Goal: Information Seeking & Learning: Learn about a topic

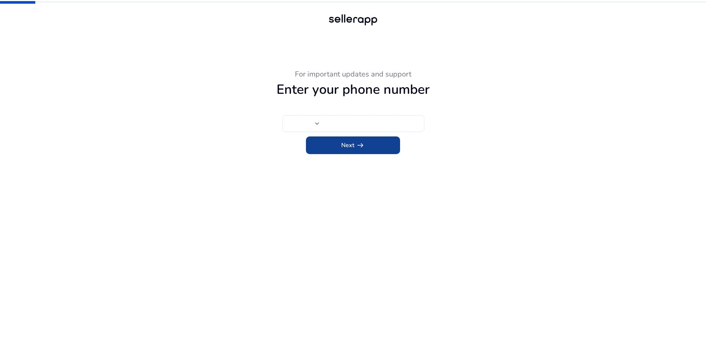
type input "***"
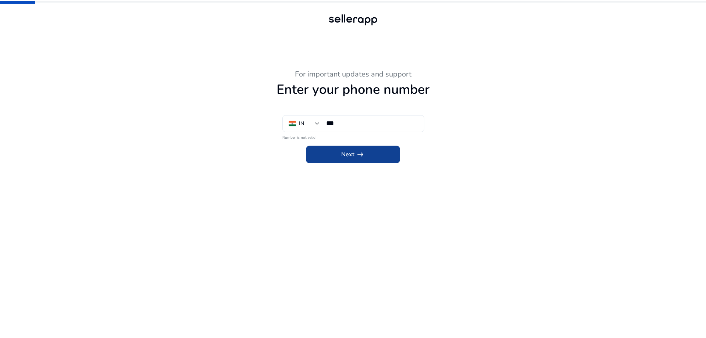
click at [366, 156] on span at bounding box center [353, 155] width 94 height 18
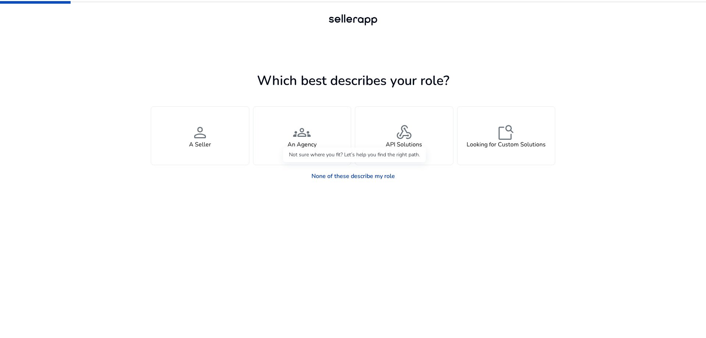
drag, startPoint x: 366, startPoint y: 176, endPoint x: 393, endPoint y: 180, distance: 27.0
click at [366, 176] on link "None of these describe my role" at bounding box center [353, 176] width 95 height 15
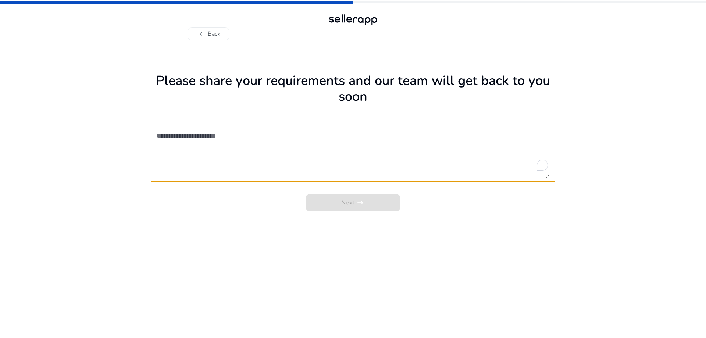
click at [337, 206] on div "Next arrow_right_alt" at bounding box center [353, 200] width 404 height 22
click at [355, 19] on div at bounding box center [352, 20] width 53 height 15
click at [238, 174] on textarea "To enrich screen reader interactions, please activate Accessibility in Grammarl…" at bounding box center [353, 152] width 393 height 52
drag, startPoint x: 238, startPoint y: 168, endPoint x: 328, endPoint y: 160, distance: 90.4
click at [328, 160] on textarea "To enrich screen reader interactions, please activate Accessibility in Grammarl…" at bounding box center [353, 152] width 393 height 52
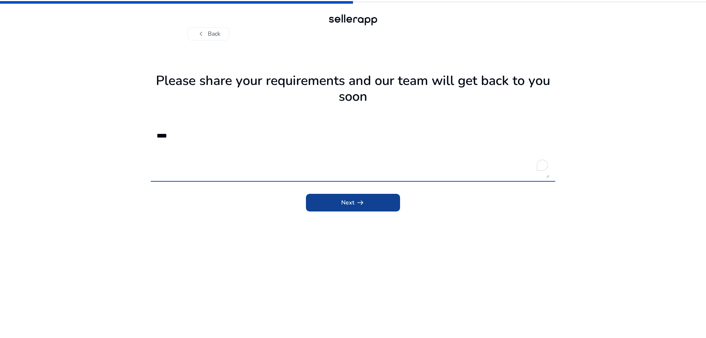
type textarea "****"
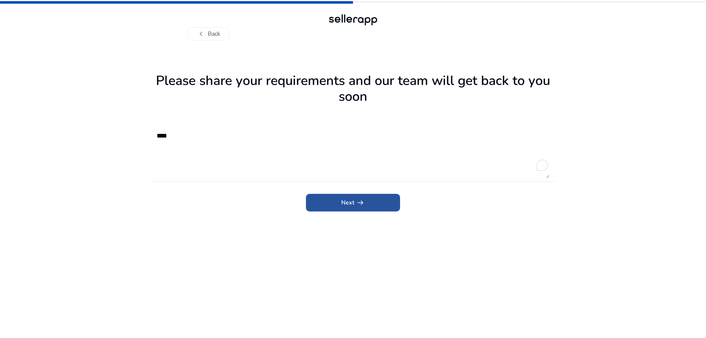
click at [391, 201] on span "submit" at bounding box center [353, 203] width 94 height 18
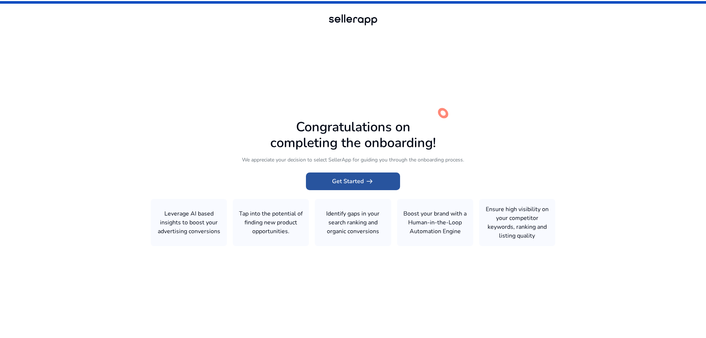
click at [370, 181] on span "arrow_right_alt" at bounding box center [369, 181] width 9 height 9
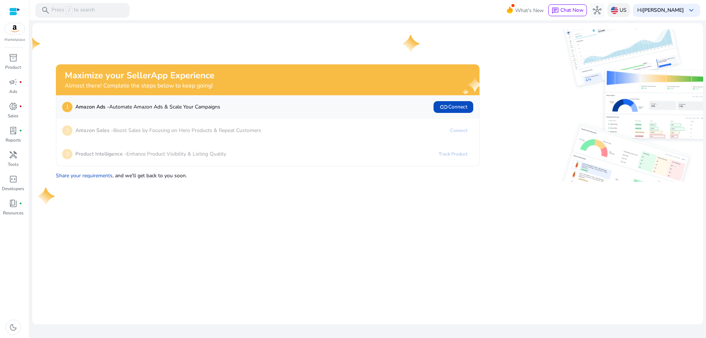
click at [618, 12] on img at bounding box center [614, 10] width 7 height 7
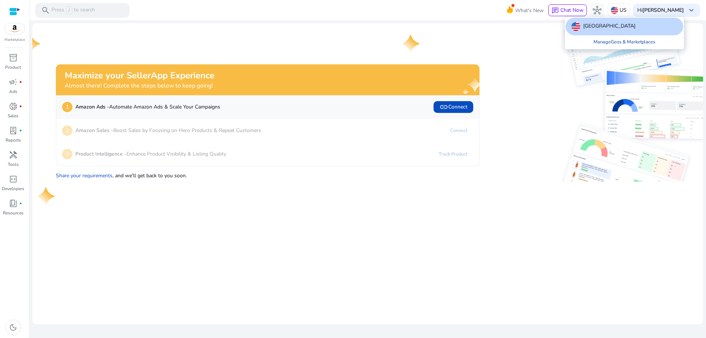
click at [624, 43] on link "Manage Geos & Marketplaces" at bounding box center [625, 41] width 74 height 13
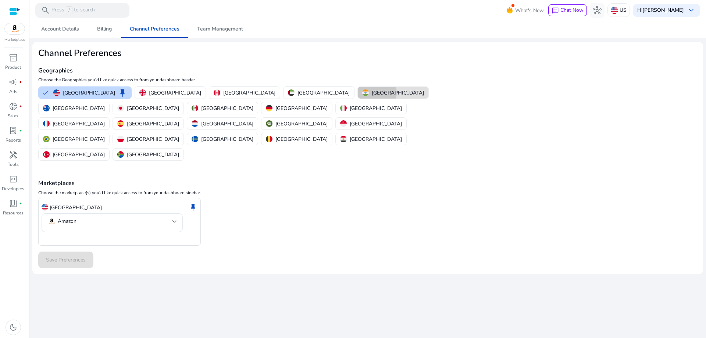
click at [372, 93] on p "[GEOGRAPHIC_DATA]" at bounding box center [398, 93] width 52 height 8
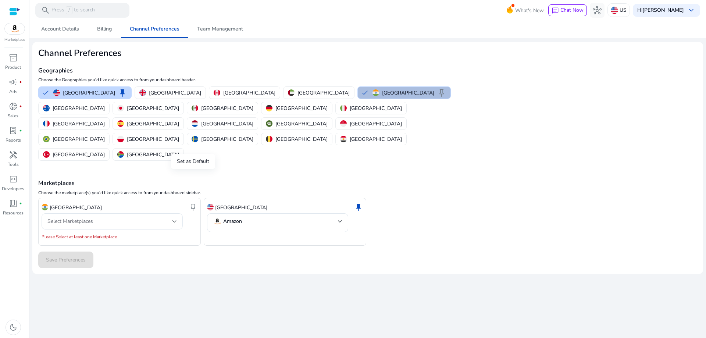
click at [190, 203] on span "keep" at bounding box center [193, 207] width 9 height 9
click at [132, 217] on div "Select Marketplaces" at bounding box center [109, 221] width 125 height 8
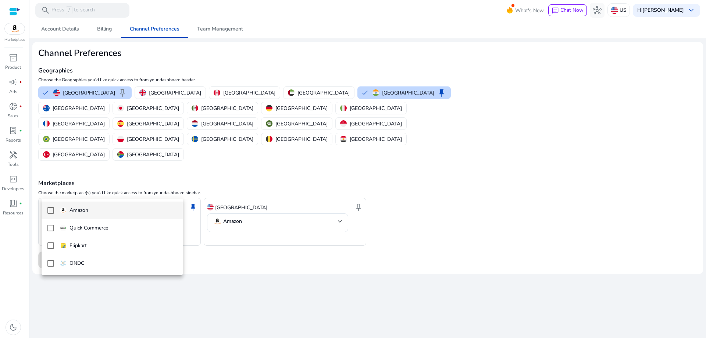
click at [47, 206] on mat-option "Amazon" at bounding box center [112, 210] width 141 height 18
click at [49, 246] on mat-pseudo-checkbox at bounding box center [50, 245] width 7 height 7
click at [264, 256] on div at bounding box center [353, 169] width 706 height 338
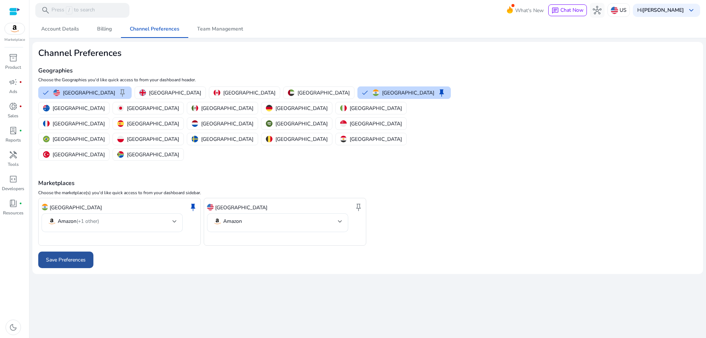
click at [73, 256] on span "Save Preferences" at bounding box center [66, 260] width 40 height 8
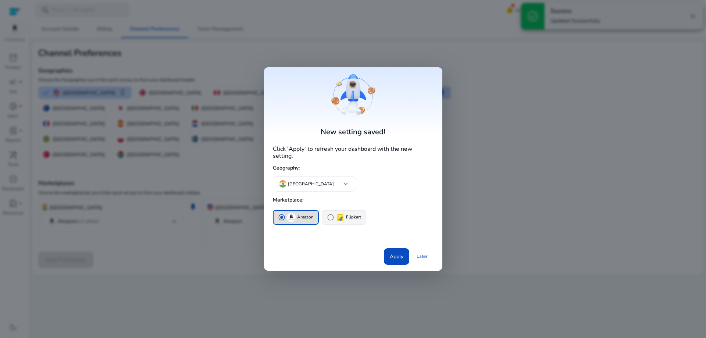
click at [329, 214] on span "radio_button_unchecked" at bounding box center [330, 217] width 7 height 7
click at [280, 214] on span "radio_button_unchecked" at bounding box center [281, 217] width 7 height 7
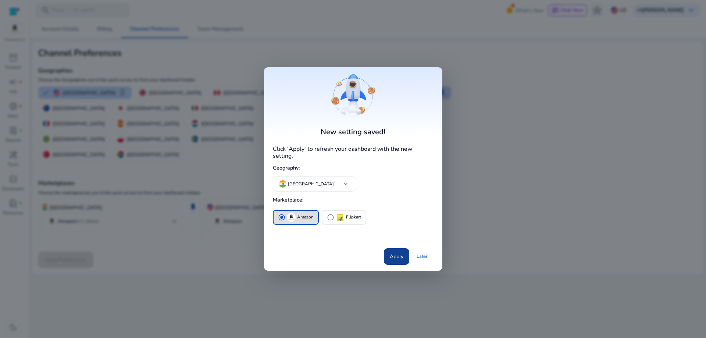
click at [390, 256] on span "Apply" at bounding box center [397, 257] width 14 height 8
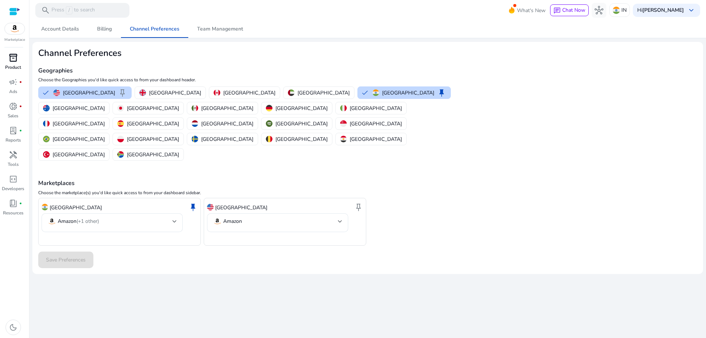
click at [14, 64] on p "Product" at bounding box center [13, 67] width 16 height 7
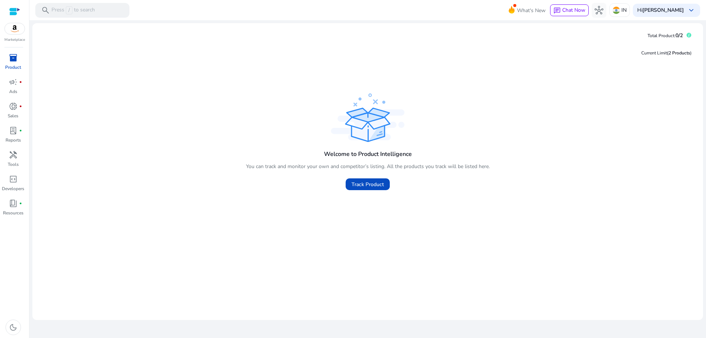
click at [10, 42] on p "Marketplace" at bounding box center [14, 40] width 21 height 6
click at [15, 27] on img at bounding box center [15, 28] width 20 height 11
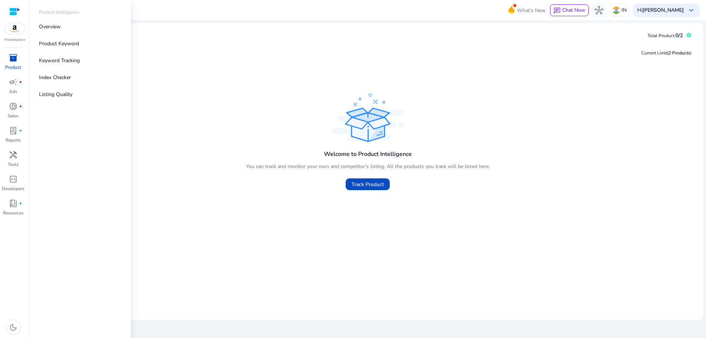
click at [13, 60] on span "inventory_2" at bounding box center [13, 57] width 9 height 9
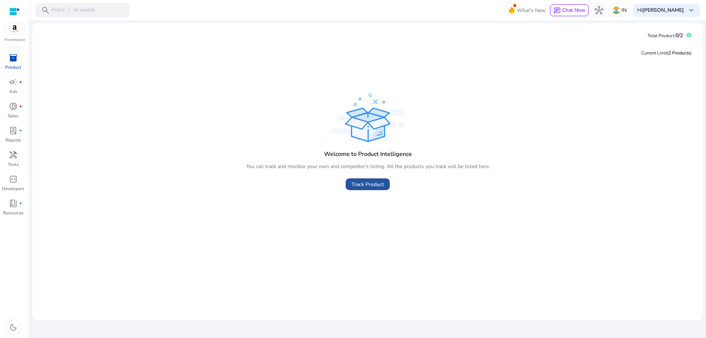
click at [369, 185] on span "Track Product" at bounding box center [367, 185] width 32 height 8
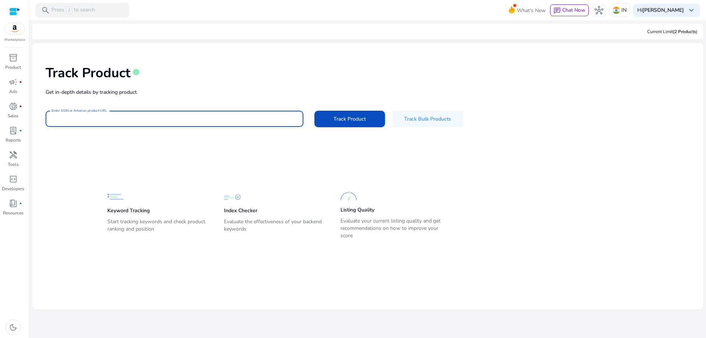
click at [83, 96] on div "Track Product info Get in-depth details by tracking product Enter ASIN or Amazo…" at bounding box center [367, 95] width 659 height 93
click at [199, 90] on p "Get in-depth details by tracking product" at bounding box center [368, 92] width 644 height 8
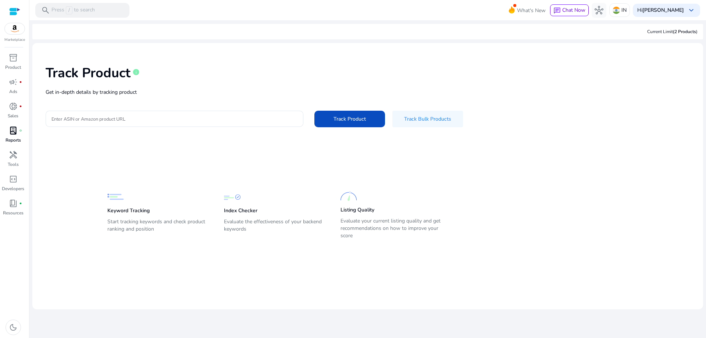
click at [15, 139] on p "Reports" at bounding box center [13, 140] width 15 height 7
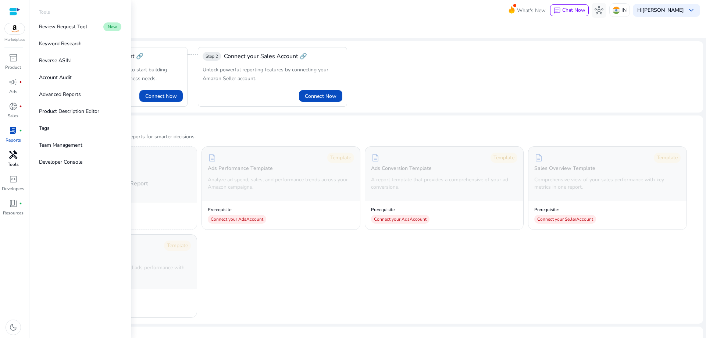
click at [16, 156] on span "handyman" at bounding box center [13, 154] width 9 height 9
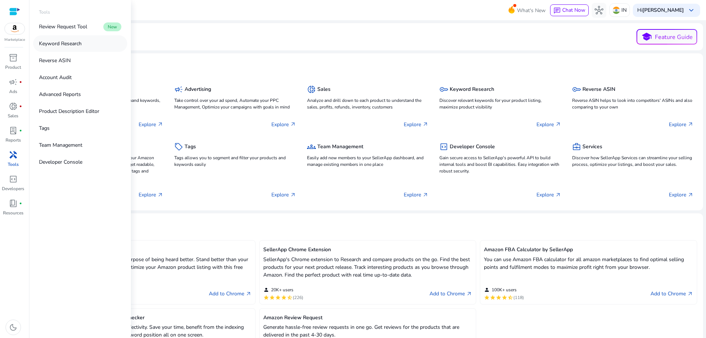
click at [50, 41] on p "Keyword Research" at bounding box center [60, 44] width 43 height 8
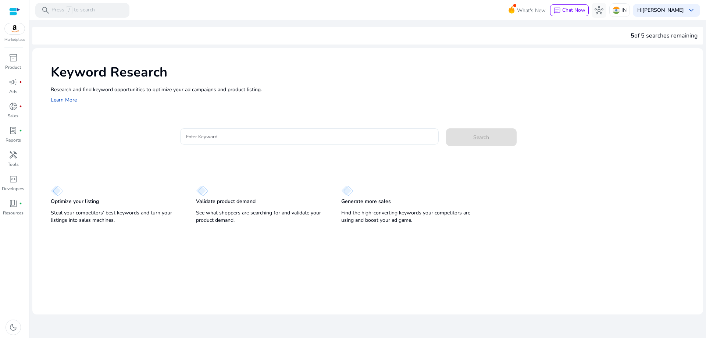
click at [217, 136] on input "Enter Keyword" at bounding box center [309, 136] width 247 height 8
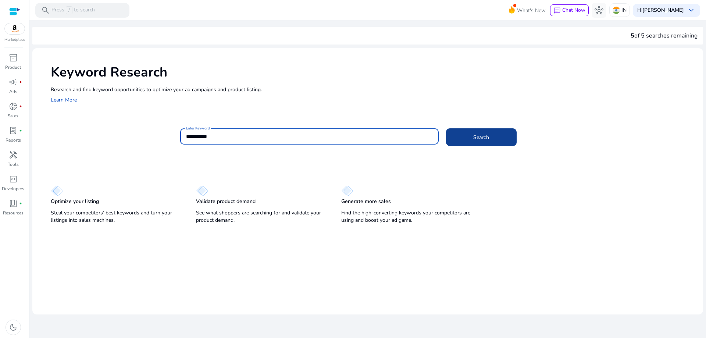
type input "**********"
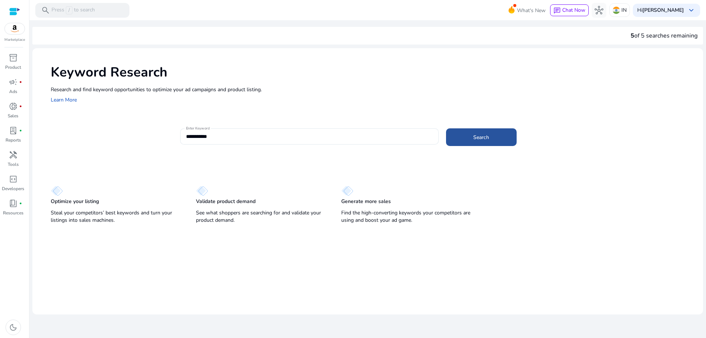
click at [461, 135] on span at bounding box center [481, 137] width 71 height 18
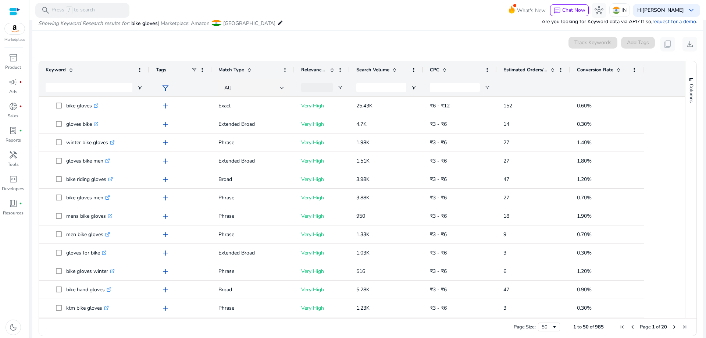
scroll to position [88, 0]
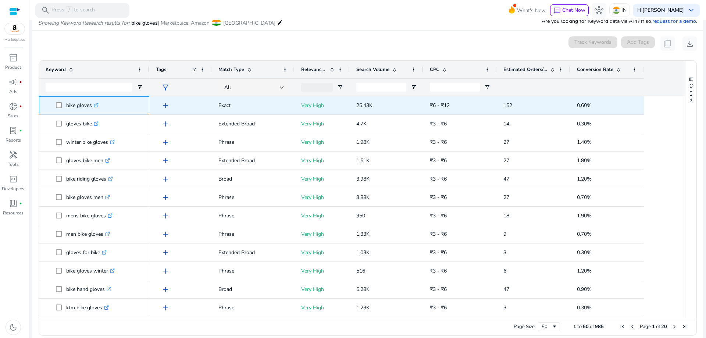
click at [98, 104] on icon at bounding box center [97, 104] width 3 height 3
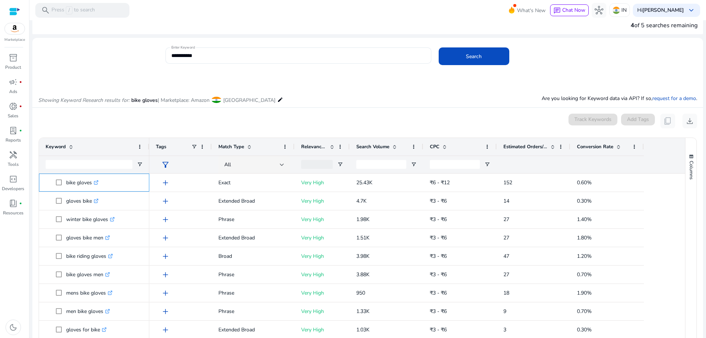
scroll to position [0, 0]
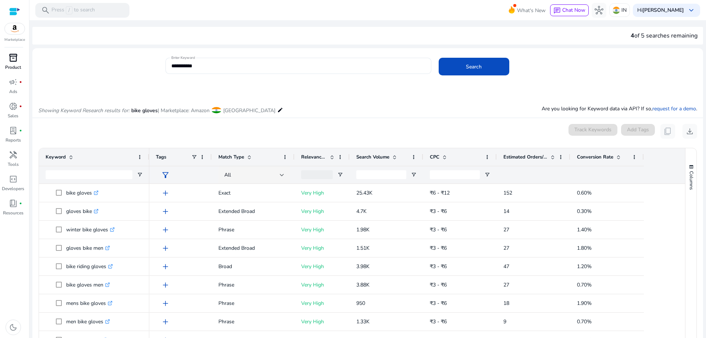
click at [12, 62] on span "inventory_2" at bounding box center [13, 57] width 9 height 9
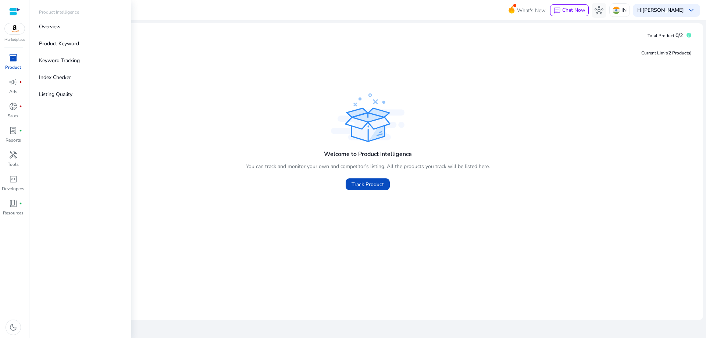
click at [66, 10] on p "Product Intelligence" at bounding box center [59, 12] width 40 height 7
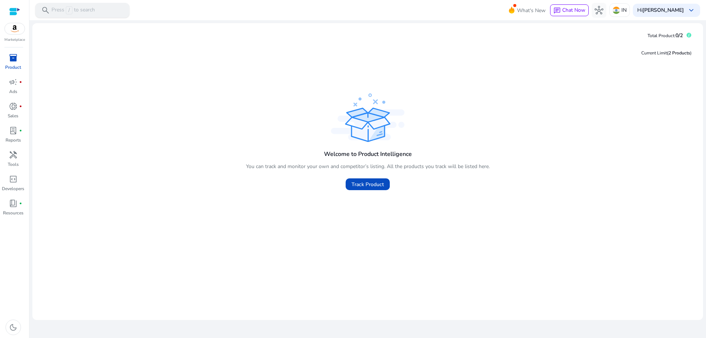
click at [73, 9] on p "Press / to search" at bounding box center [72, 10] width 43 height 8
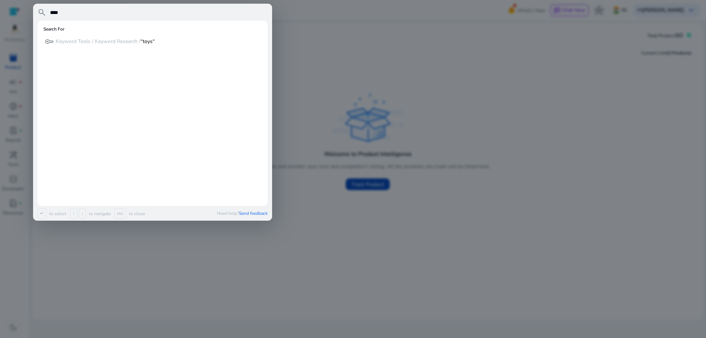
type input "****"
click at [85, 40] on p "Keyword Tools / Keyword Research / “toys“" at bounding box center [105, 41] width 99 height 7
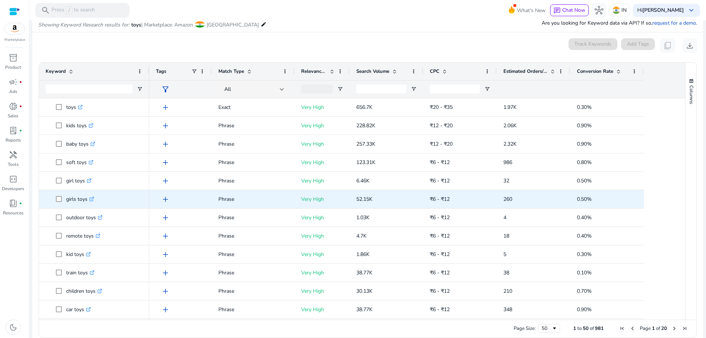
scroll to position [88, 0]
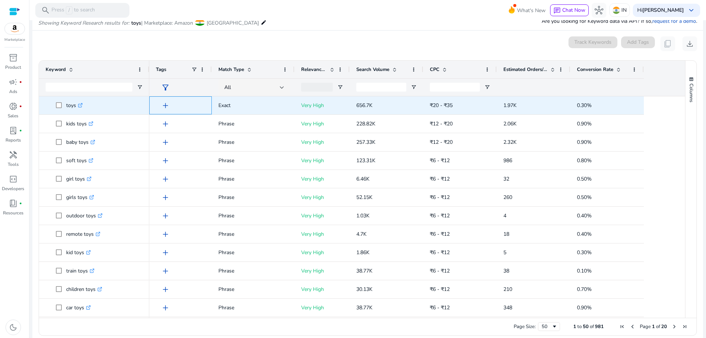
click at [166, 103] on span "add" at bounding box center [165, 105] width 9 height 9
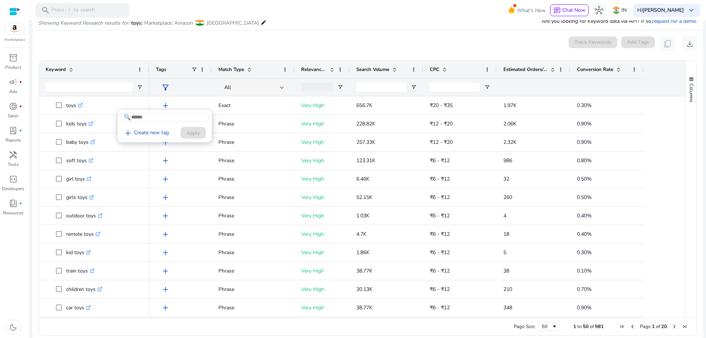
click at [261, 36] on div at bounding box center [353, 169] width 706 height 338
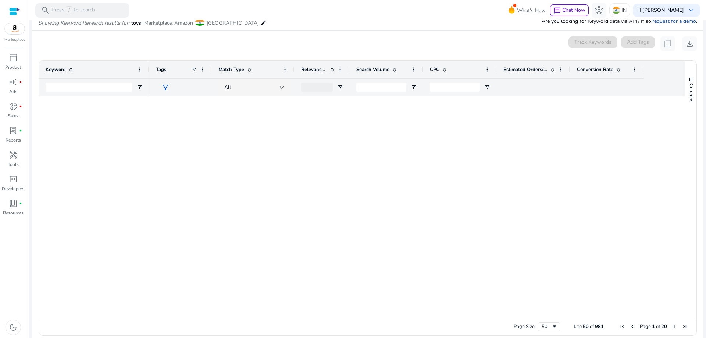
scroll to position [0, 0]
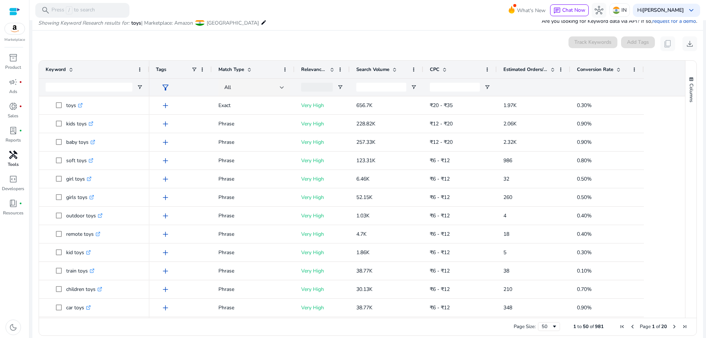
click at [10, 158] on span "handyman" at bounding box center [13, 154] width 9 height 9
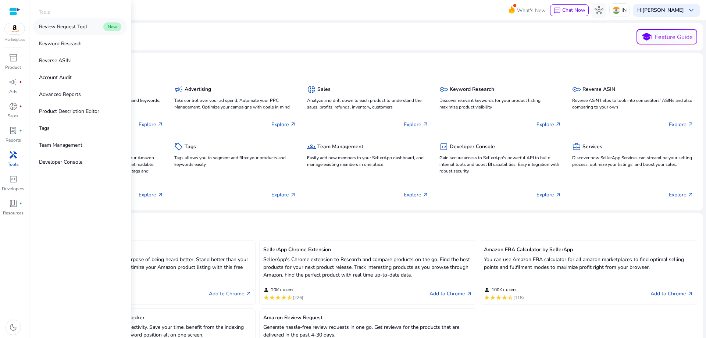
click at [58, 29] on p "Review Request Tool" at bounding box center [63, 27] width 48 height 8
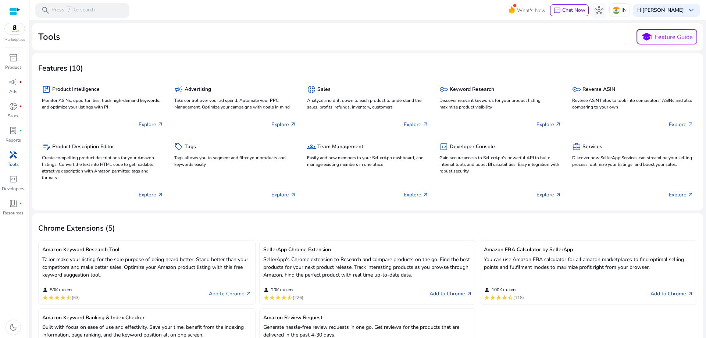
click at [14, 13] on div at bounding box center [14, 11] width 11 height 8
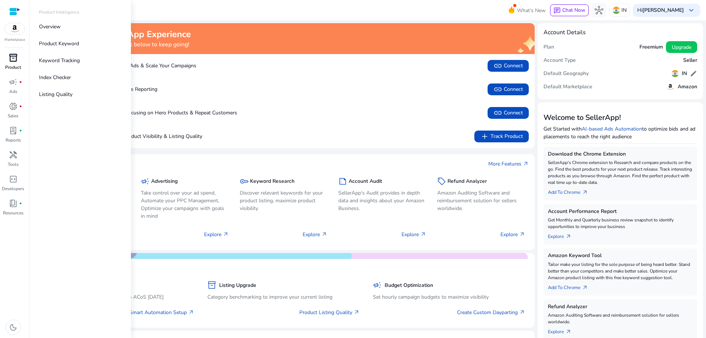
click at [11, 67] on p "Product" at bounding box center [13, 67] width 16 height 7
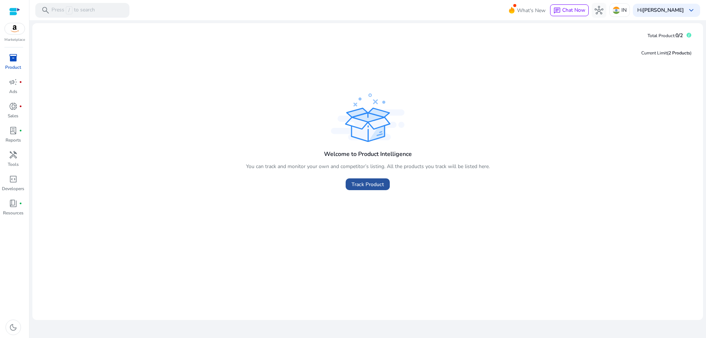
click at [374, 186] on span "Track Product" at bounding box center [367, 185] width 32 height 8
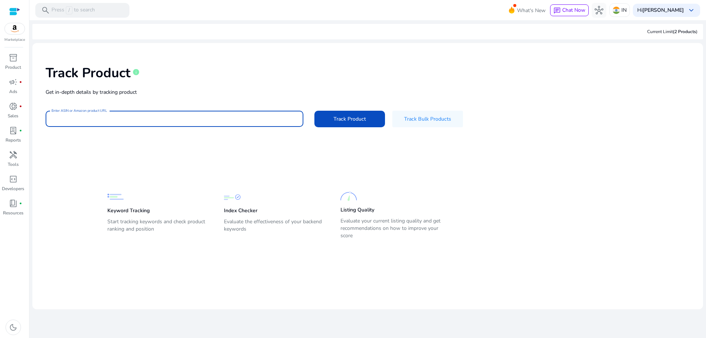
click at [128, 119] on input "Enter ASIN or Amazon product URL" at bounding box center [174, 119] width 246 height 8
type input "****"
click at [351, 119] on span "Track Product" at bounding box center [349, 119] width 32 height 8
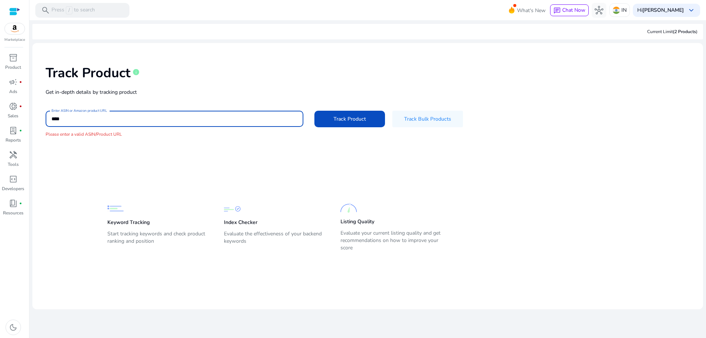
click at [65, 118] on input "****" at bounding box center [174, 119] width 246 height 8
click at [432, 116] on span "Track Bulk Products" at bounding box center [427, 119] width 47 height 8
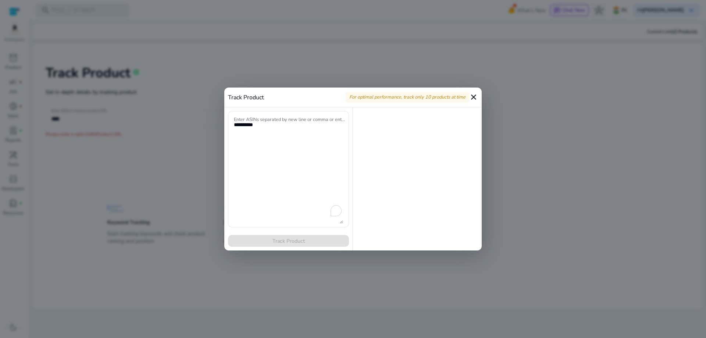
click at [476, 96] on mat-icon "close" at bounding box center [473, 97] width 9 height 9
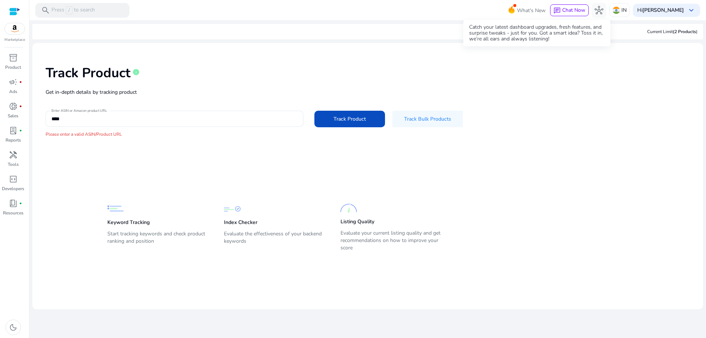
click at [531, 13] on span "What's New" at bounding box center [531, 10] width 29 height 13
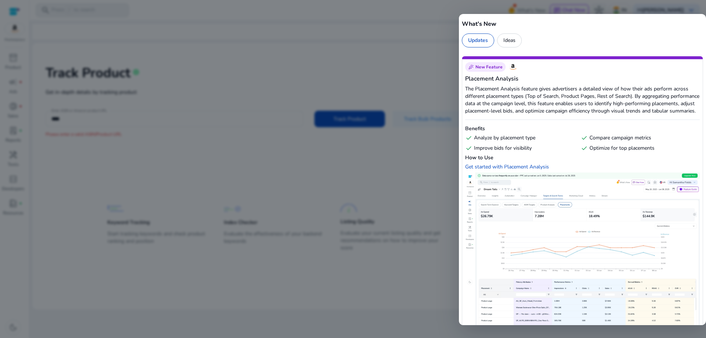
click at [437, 32] on div at bounding box center [353, 169] width 706 height 338
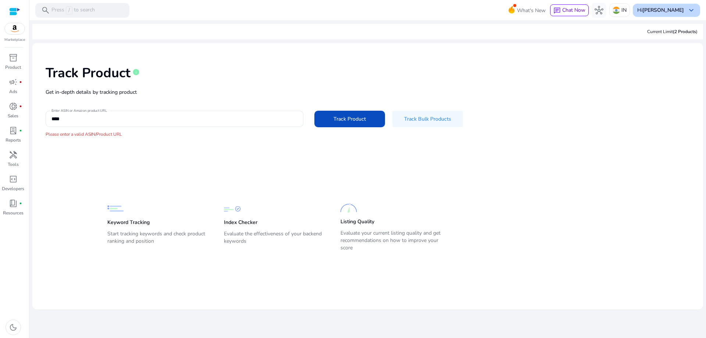
click at [696, 10] on div "Hi [PERSON_NAME] keyboard_arrow_down" at bounding box center [666, 10] width 67 height 13
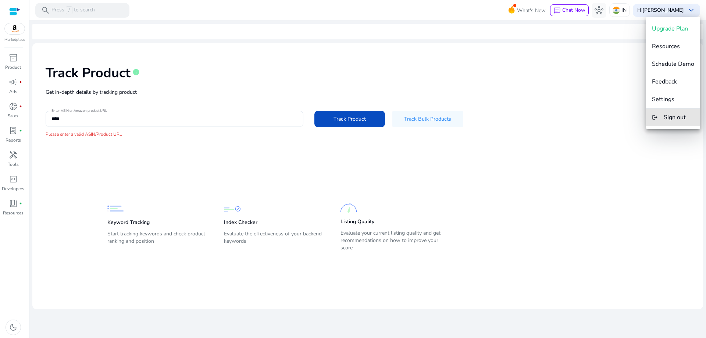
click at [674, 117] on span "Sign out" at bounding box center [675, 117] width 22 height 8
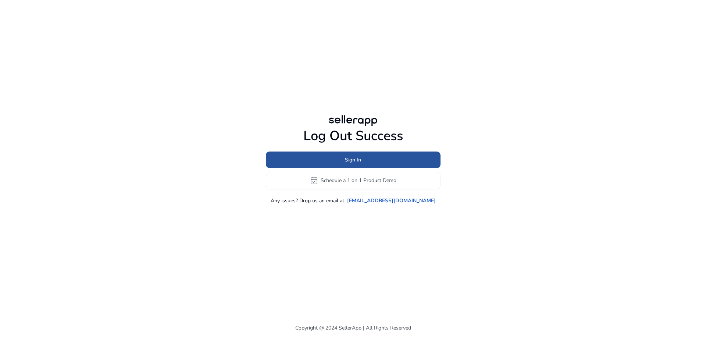
click at [364, 154] on span at bounding box center [353, 160] width 175 height 18
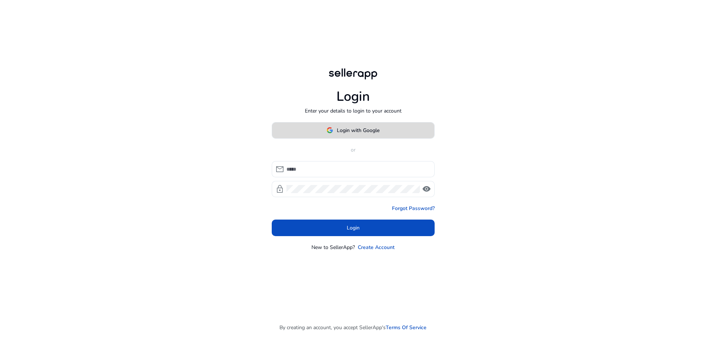
click at [364, 132] on span "Login with Google" at bounding box center [358, 130] width 43 height 8
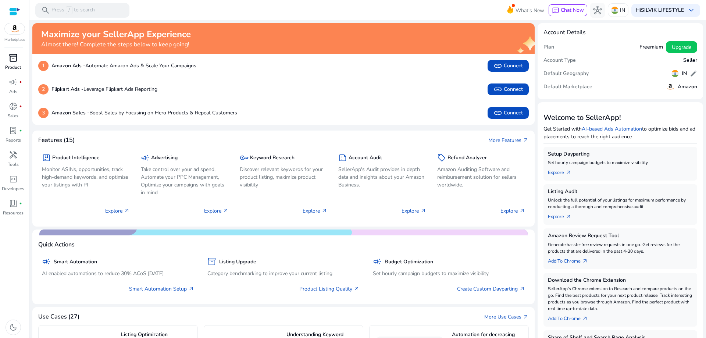
click at [14, 60] on span "inventory_2" at bounding box center [13, 57] width 9 height 9
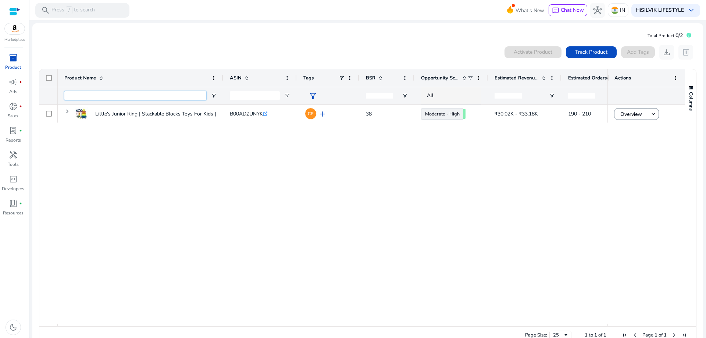
click at [89, 97] on input "Product Name Filter Input" at bounding box center [135, 95] width 142 height 9
click at [90, 10] on p "Press / to search" at bounding box center [72, 10] width 43 height 8
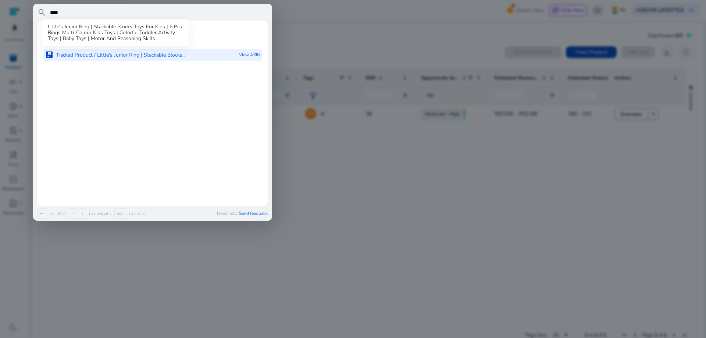
type input "****"
click at [87, 57] on p "Tracked Product / Little's Junior Ring | Stackable Blocks..." at bounding box center [121, 54] width 130 height 7
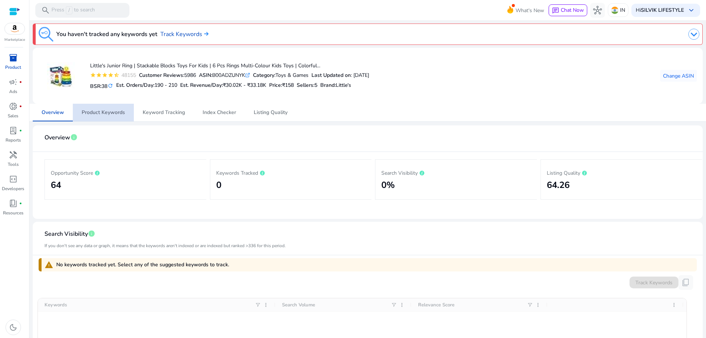
click at [104, 113] on span "Product Keywords" at bounding box center [103, 112] width 43 height 5
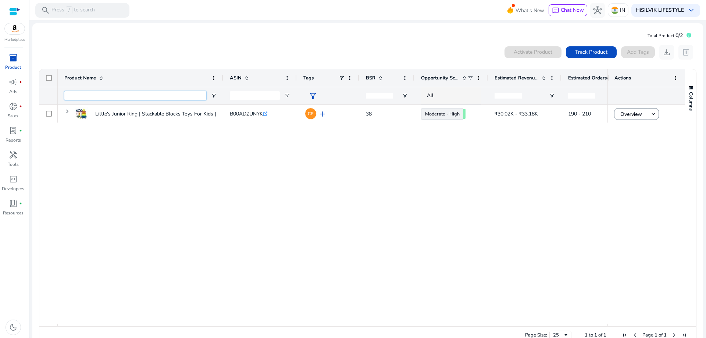
click at [140, 97] on input "Product Name Filter Input" at bounding box center [135, 95] width 142 height 9
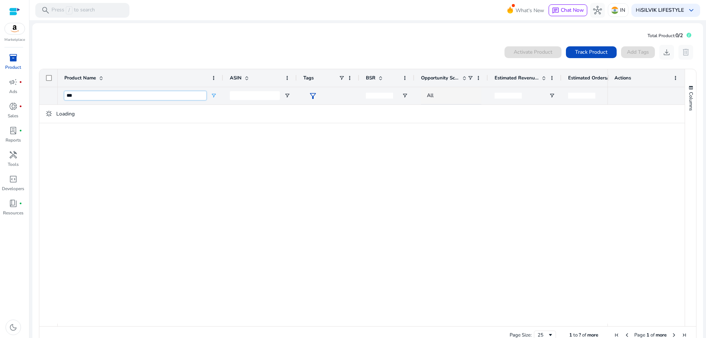
type input "***"
click at [74, 94] on input "***" at bounding box center [135, 95] width 142 height 9
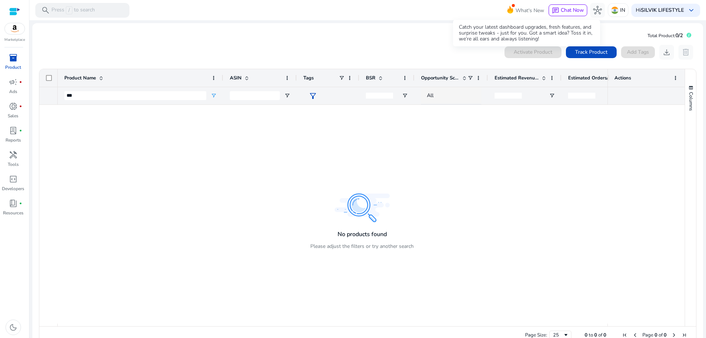
click at [519, 8] on span "What's New" at bounding box center [529, 10] width 29 height 13
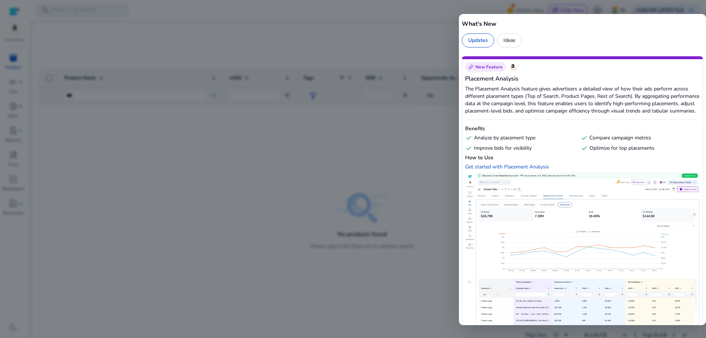
click at [418, 32] on div at bounding box center [353, 169] width 706 height 338
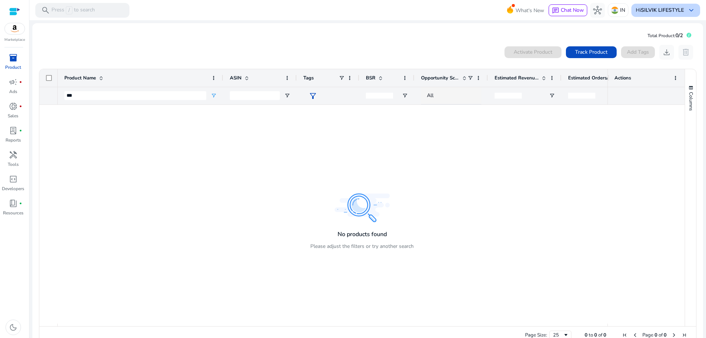
click at [688, 9] on span "keyboard_arrow_down" at bounding box center [691, 10] width 9 height 9
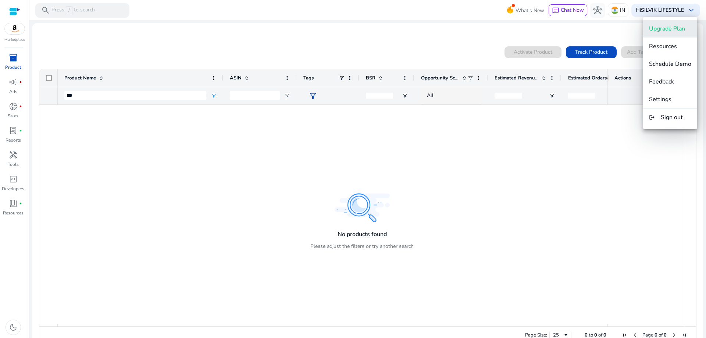
click at [677, 29] on span "Upgrade Plan" at bounding box center [667, 29] width 36 height 8
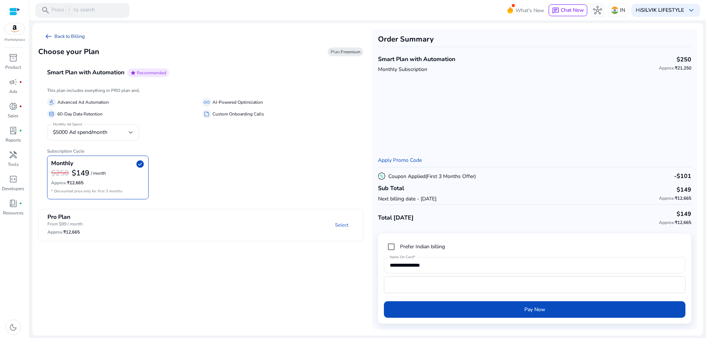
click at [60, 35] on link "arrow_left_alt Back to Billing" at bounding box center [64, 36] width 53 height 15
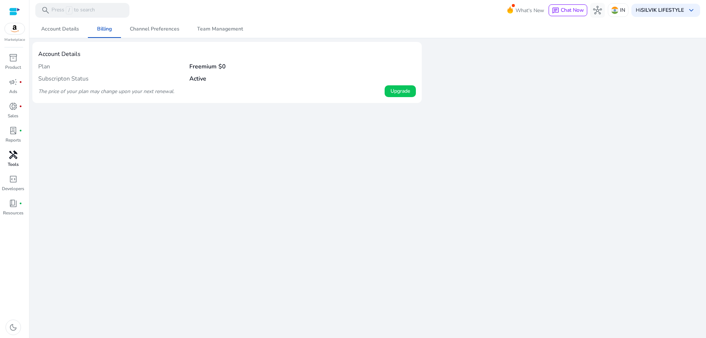
click at [13, 158] on span "handyman" at bounding box center [13, 154] width 9 height 9
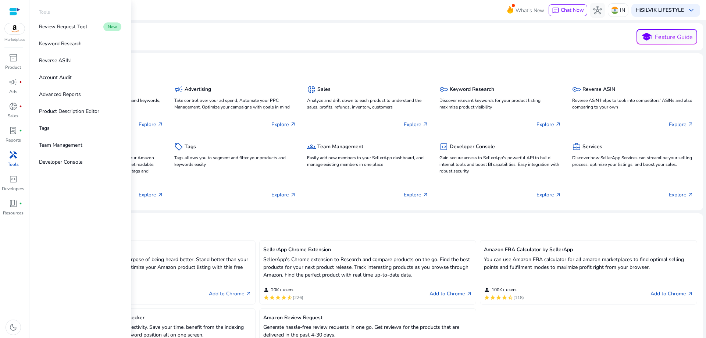
click at [15, 159] on span "handyman" at bounding box center [13, 154] width 9 height 9
click at [11, 61] on span "inventory_2" at bounding box center [13, 57] width 9 height 9
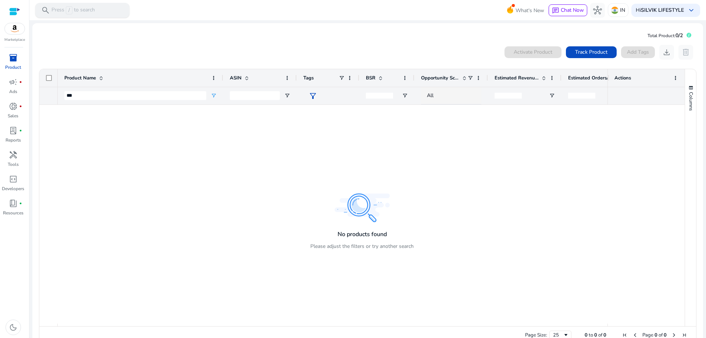
click at [79, 7] on p "Press / to search" at bounding box center [72, 10] width 43 height 8
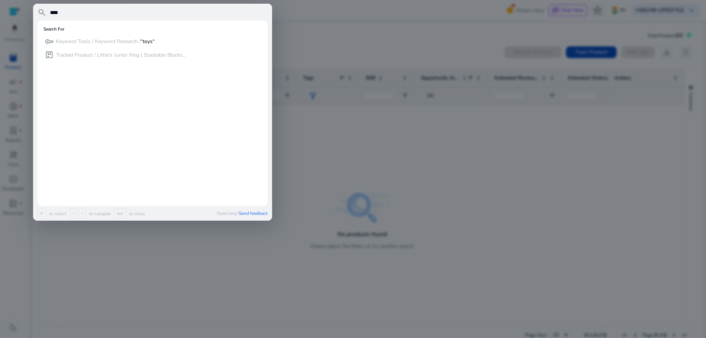
type input "****"
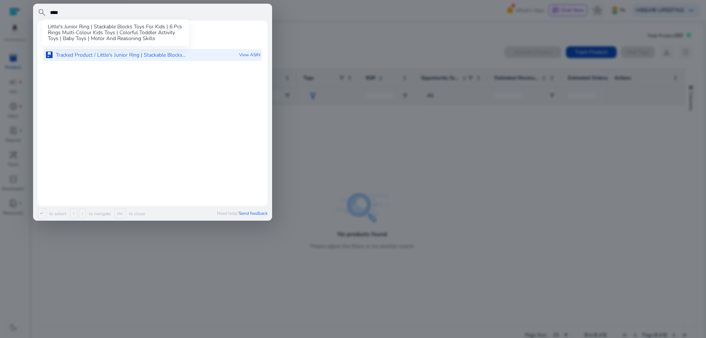
click at [96, 55] on p "Tracked Product / Little's Junior Ring | Stackable Blocks..." at bounding box center [121, 54] width 130 height 7
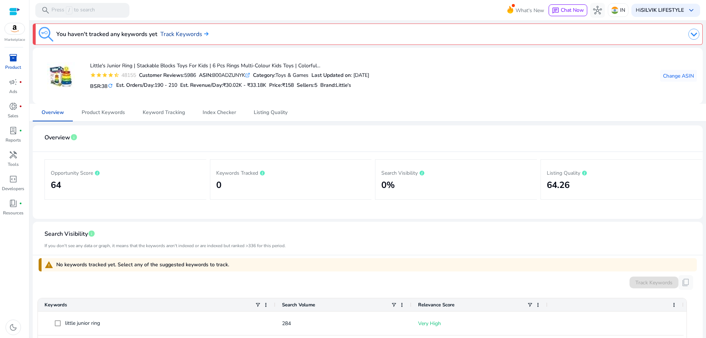
click at [182, 32] on link "Track Keywords" at bounding box center [184, 34] width 48 height 9
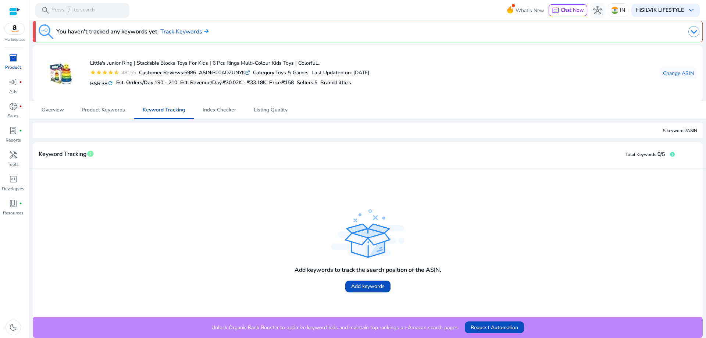
scroll to position [3, 0]
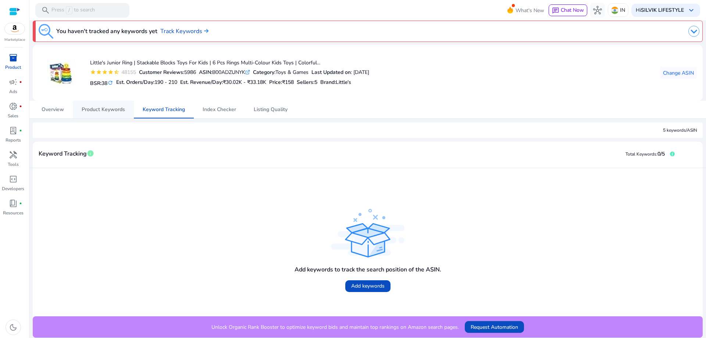
click at [91, 111] on span "Product Keywords" at bounding box center [103, 109] width 43 height 5
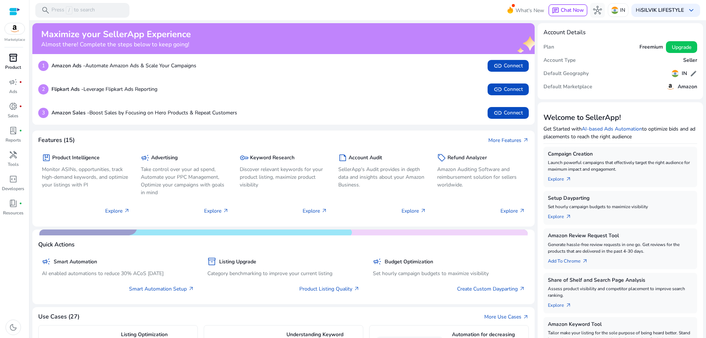
click at [8, 64] on p "Product" at bounding box center [13, 67] width 16 height 7
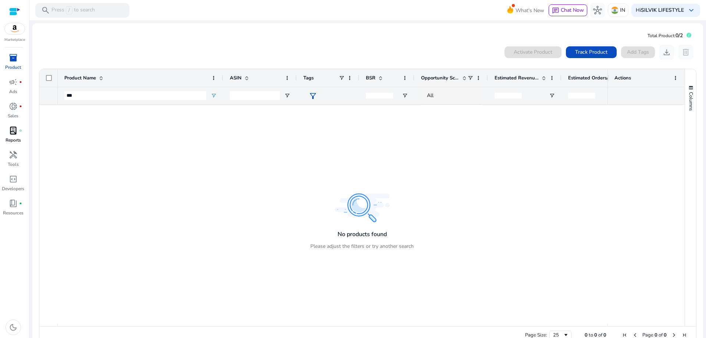
click at [15, 135] on span "lab_profile" at bounding box center [13, 130] width 9 height 9
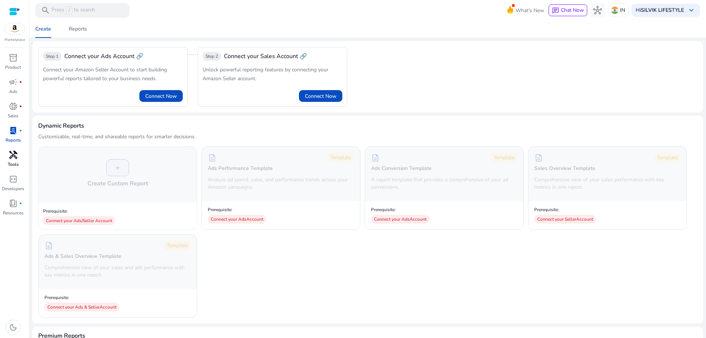
click at [11, 159] on span "handyman" at bounding box center [13, 154] width 9 height 9
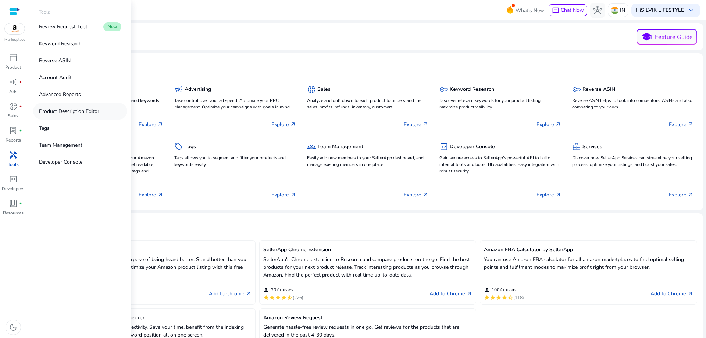
click at [84, 109] on p "Product Description Editor" at bounding box center [69, 111] width 60 height 8
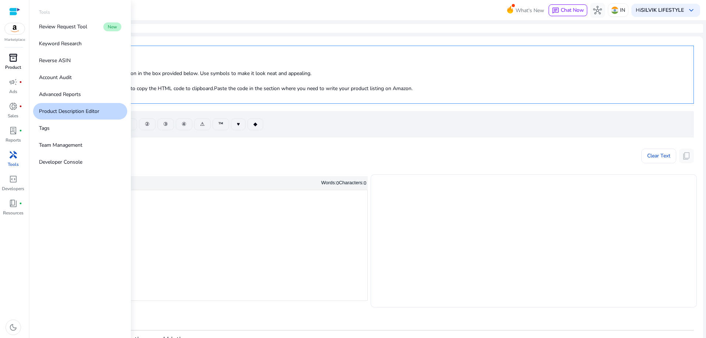
click at [14, 63] on div "inventory_2" at bounding box center [13, 58] width 21 height 12
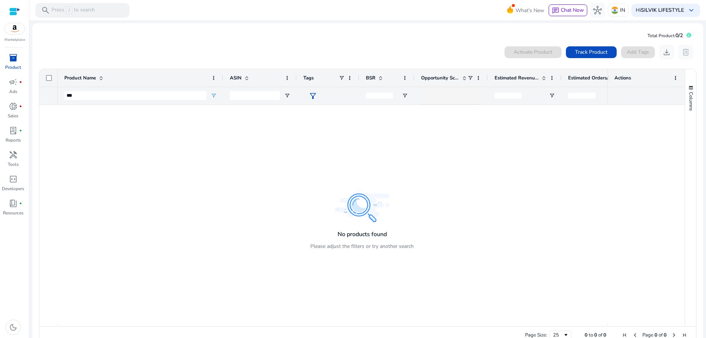
click at [169, 164] on div at bounding box center [333, 214] width 550 height 219
click at [535, 52] on div "Activate Product" at bounding box center [532, 52] width 57 height 12
click at [627, 54] on div "Activate Product Track Product Add Tags download delete" at bounding box center [600, 52] width 192 height 15
click at [595, 52] on span "Track Product" at bounding box center [591, 52] width 32 height 8
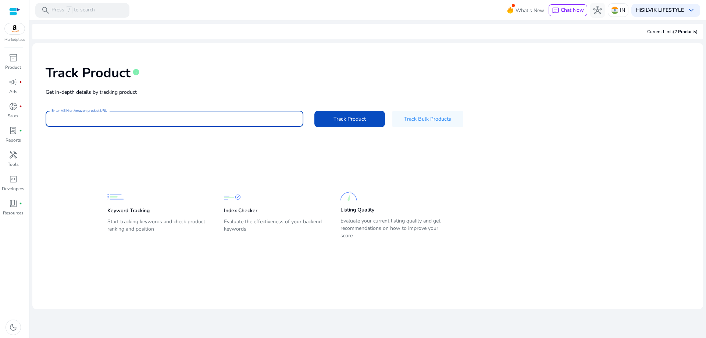
click at [112, 120] on input "Enter ASIN or Amazon product URL" at bounding box center [174, 119] width 246 height 8
type input "****"
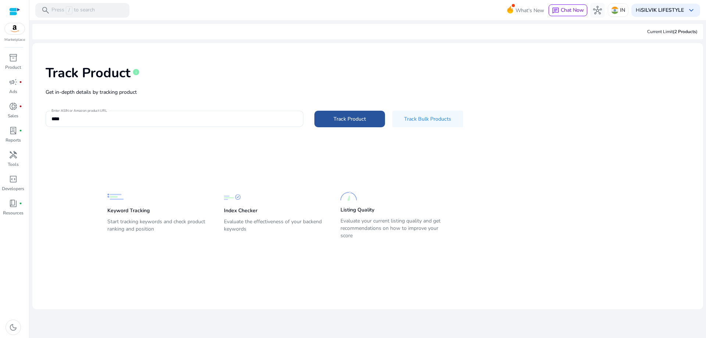
click at [340, 119] on span "Track Product" at bounding box center [349, 119] width 32 height 8
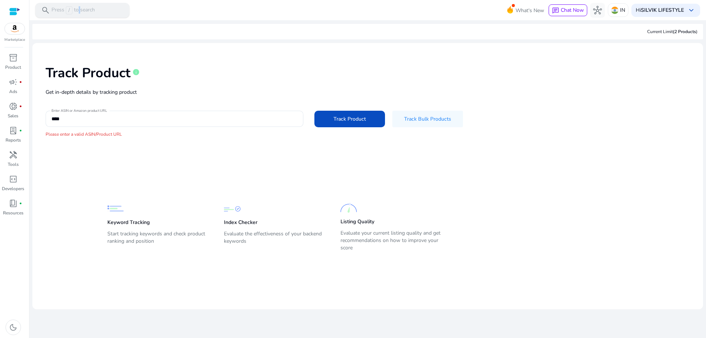
click at [77, 11] on p "Press / to search" at bounding box center [72, 10] width 43 height 8
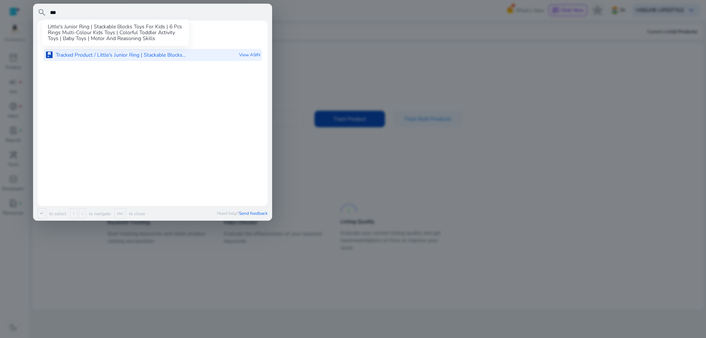
type input "***"
click at [96, 57] on p "Tracked Product / Little's Junior Ring | Stackable Blocks..." at bounding box center [121, 54] width 130 height 7
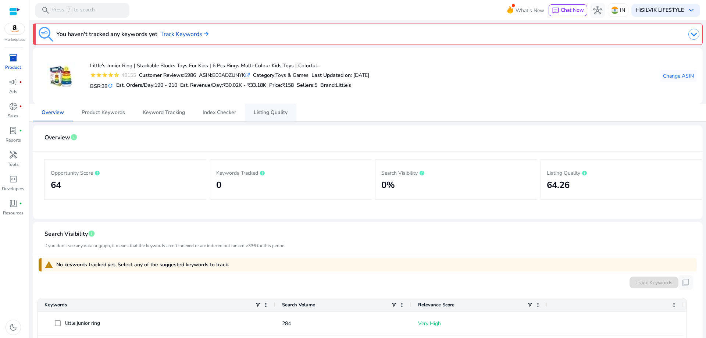
click at [279, 114] on span "Listing Quality" at bounding box center [271, 112] width 34 height 5
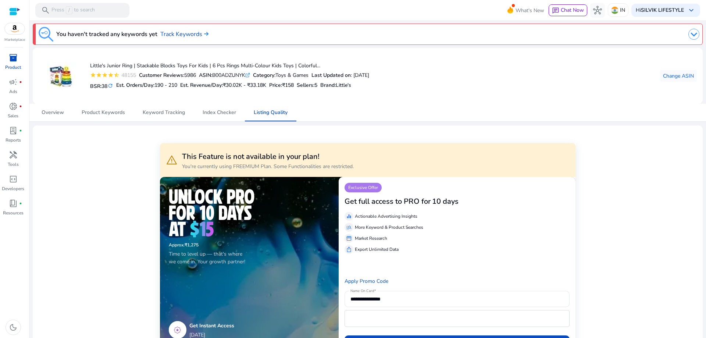
click at [19, 25] on img at bounding box center [15, 28] width 20 height 11
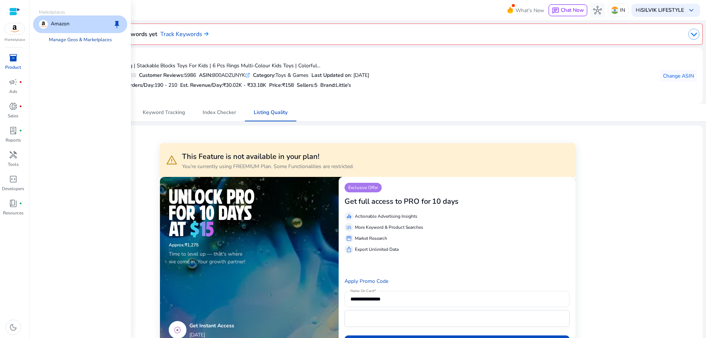
click at [89, 39] on link "Manage Geos & Marketplaces" at bounding box center [80, 39] width 75 height 13
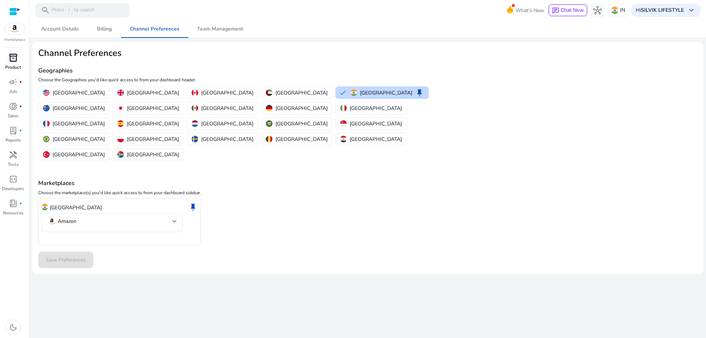
click at [9, 61] on span "inventory_2" at bounding box center [13, 57] width 9 height 9
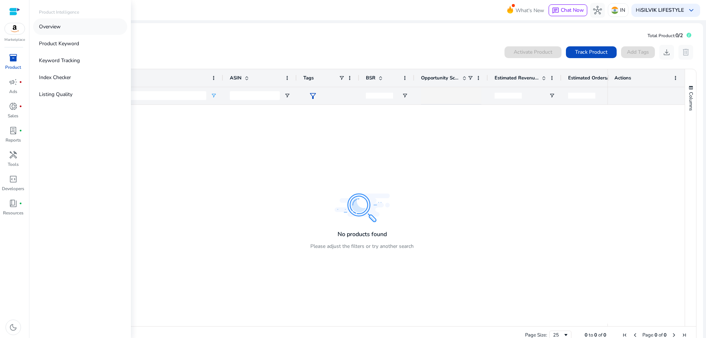
click at [55, 25] on p "Overview" at bounding box center [50, 27] width 22 height 8
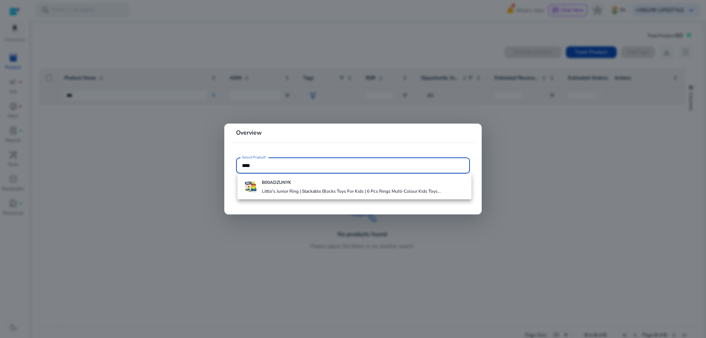
type input "****"
click at [272, 184] on b "B00ADZUNYK" at bounding box center [276, 182] width 29 height 6
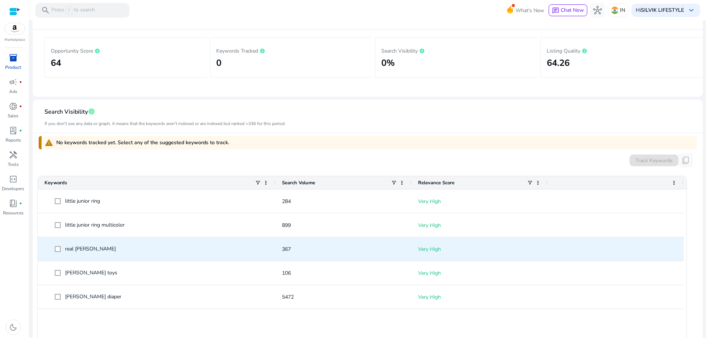
scroll to position [245, 0]
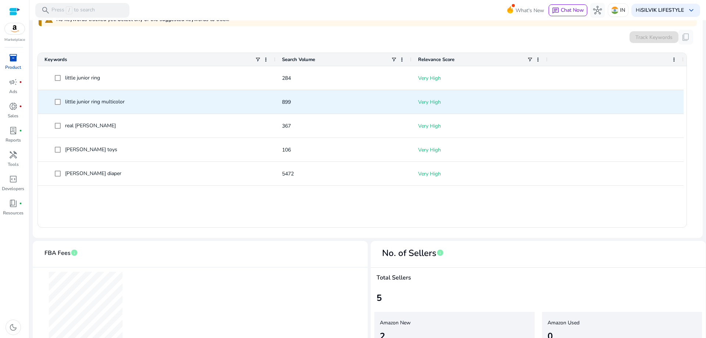
click at [86, 103] on span "little junior ring multicolor" at bounding box center [95, 101] width 60 height 7
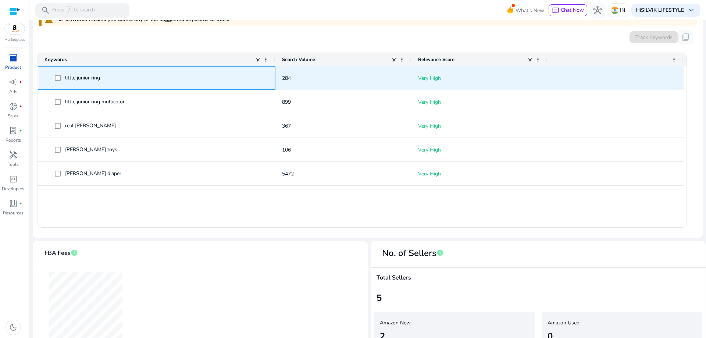
click at [72, 78] on span "little junior ring" at bounding box center [82, 77] width 35 height 7
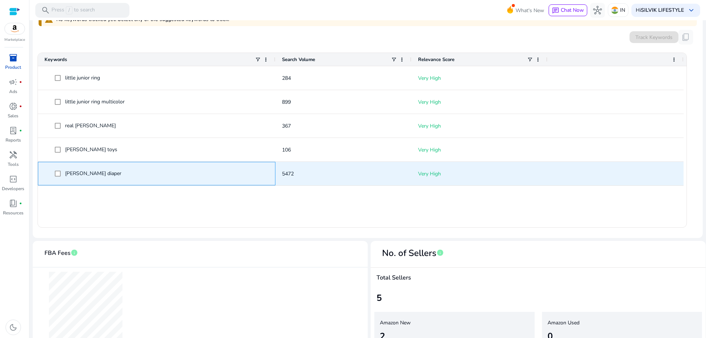
click at [71, 172] on span "littles diaper" at bounding box center [93, 173] width 56 height 7
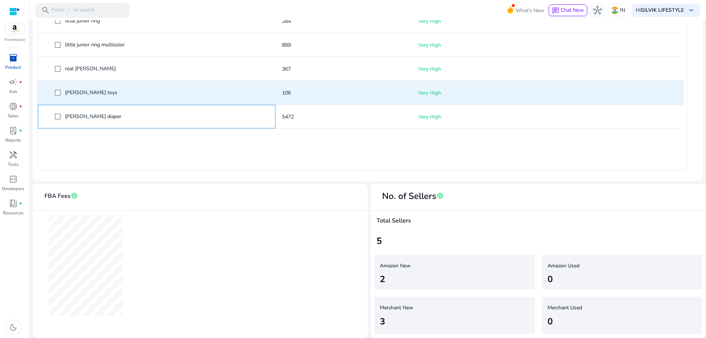
scroll to position [0, 0]
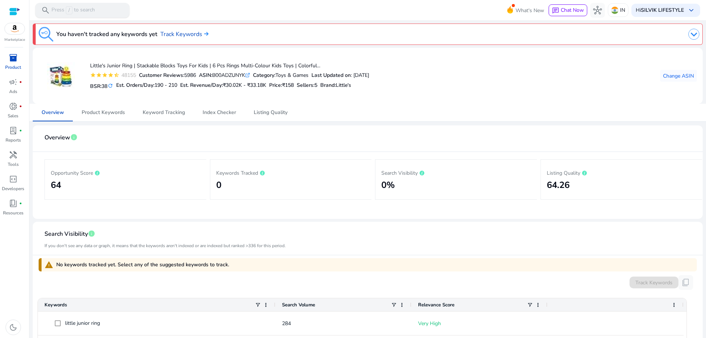
click at [50, 10] on div "search Press / to search" at bounding box center [82, 10] width 94 height 15
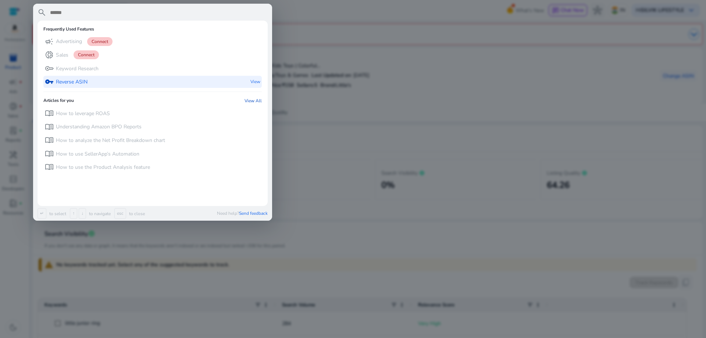
click at [87, 83] on p "Reverse ASIN" at bounding box center [72, 81] width 32 height 7
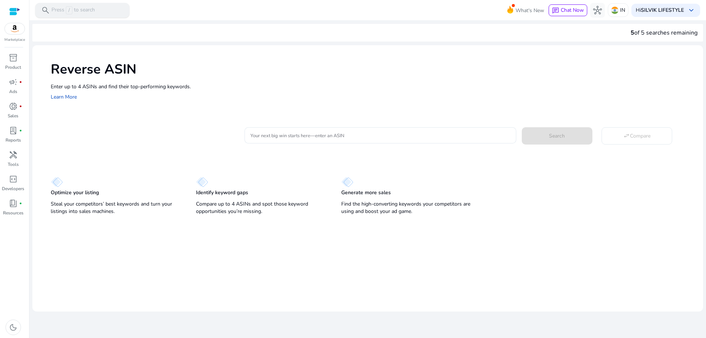
click at [58, 8] on p "Press / to search" at bounding box center [72, 10] width 43 height 8
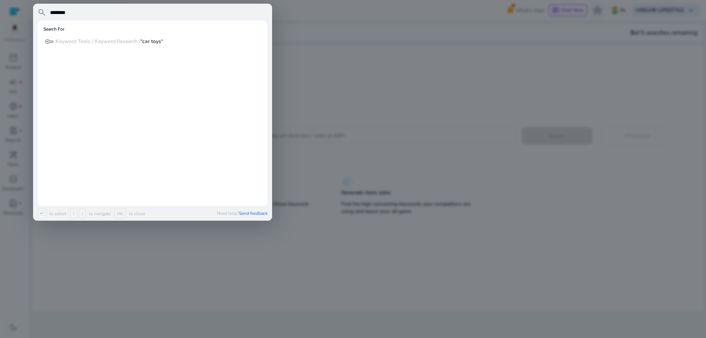
type input "********"
click at [111, 41] on p "Keyword Tools / Keyword Research / “car toys“" at bounding box center [109, 41] width 107 height 7
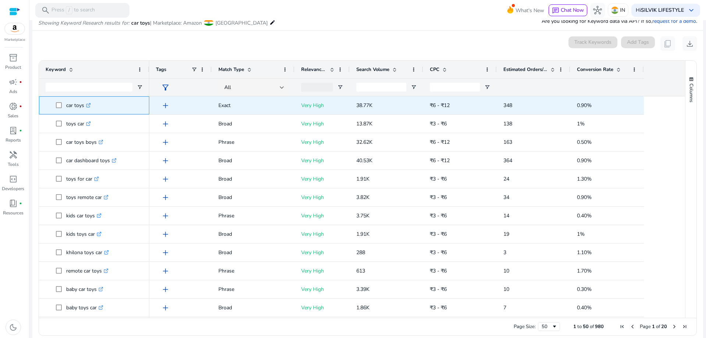
click at [89, 105] on icon ".st0{fill:#2c8af8}" at bounding box center [88, 105] width 5 height 5
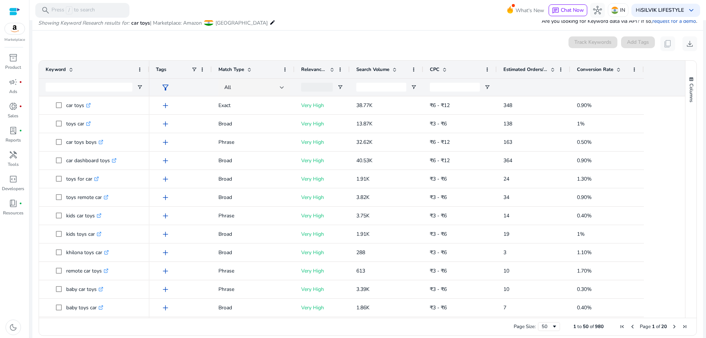
click at [536, 68] on span "Estimated Orders/Month" at bounding box center [525, 69] width 44 height 7
click at [520, 69] on span "Estimated Orders/Month" at bounding box center [525, 69] width 44 height 7
